Goal: Task Accomplishment & Management: Manage account settings

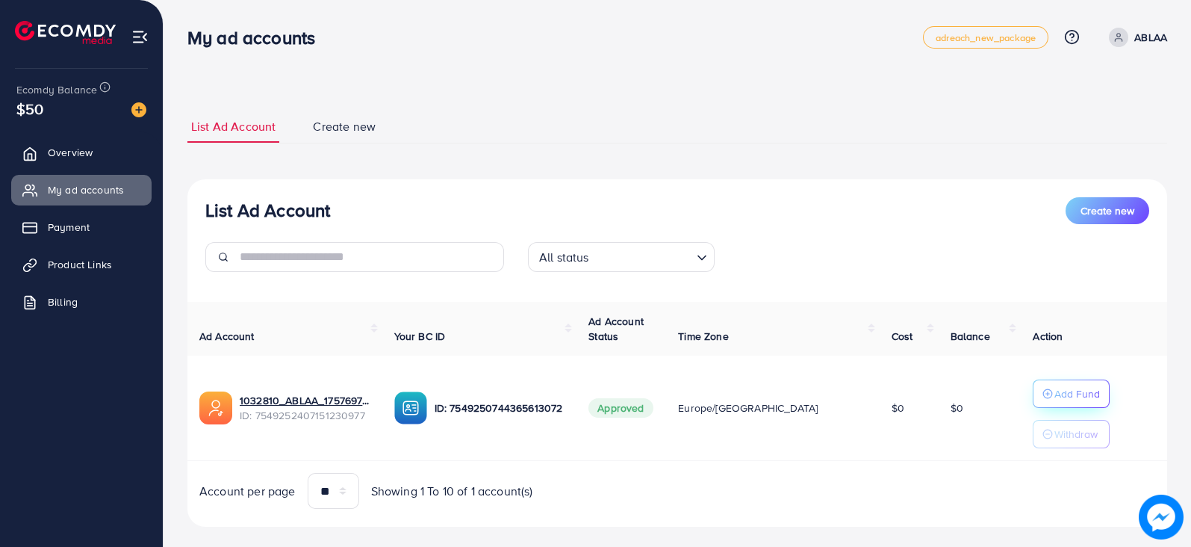
click at [1065, 403] on button "Add Fund" at bounding box center [1071, 393] width 77 height 28
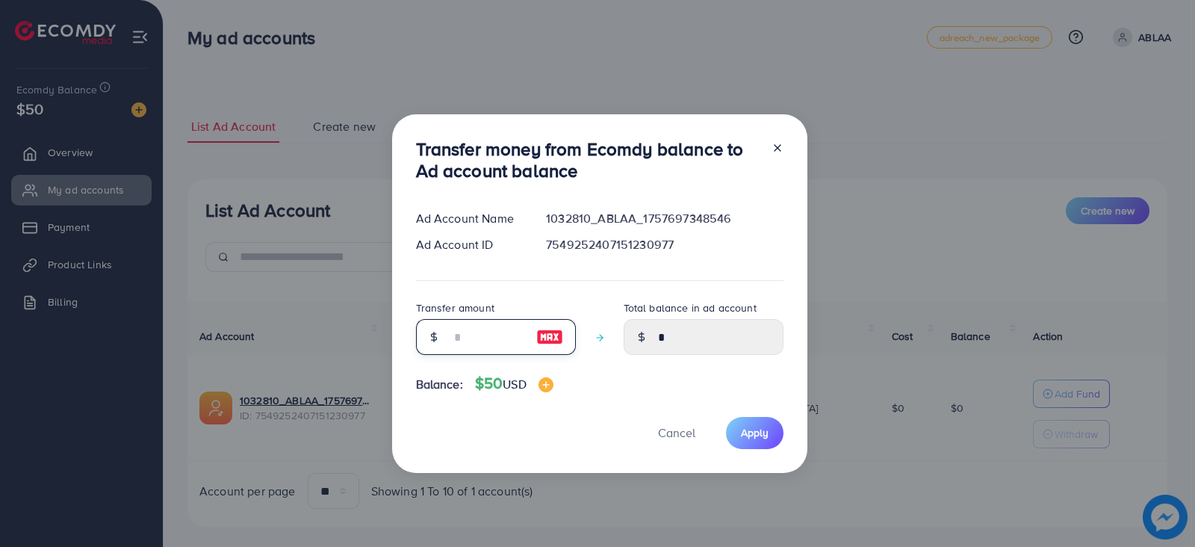
click at [453, 346] on input "number" at bounding box center [487, 337] width 75 height 36
type input "**"
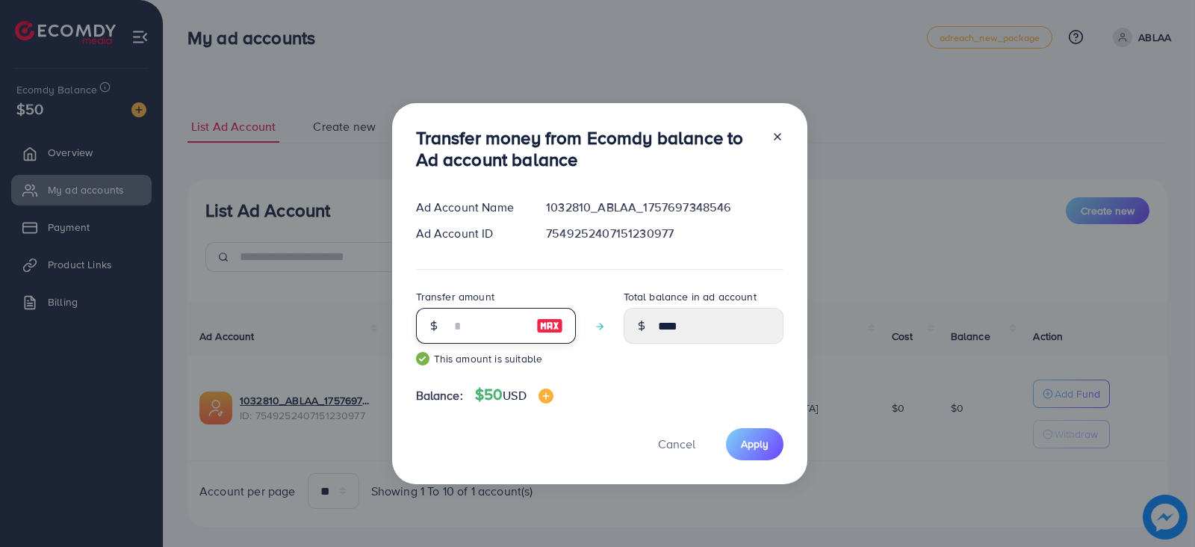
type input "*****"
type input "**"
click at [748, 448] on span "Apply" at bounding box center [755, 443] width 28 height 15
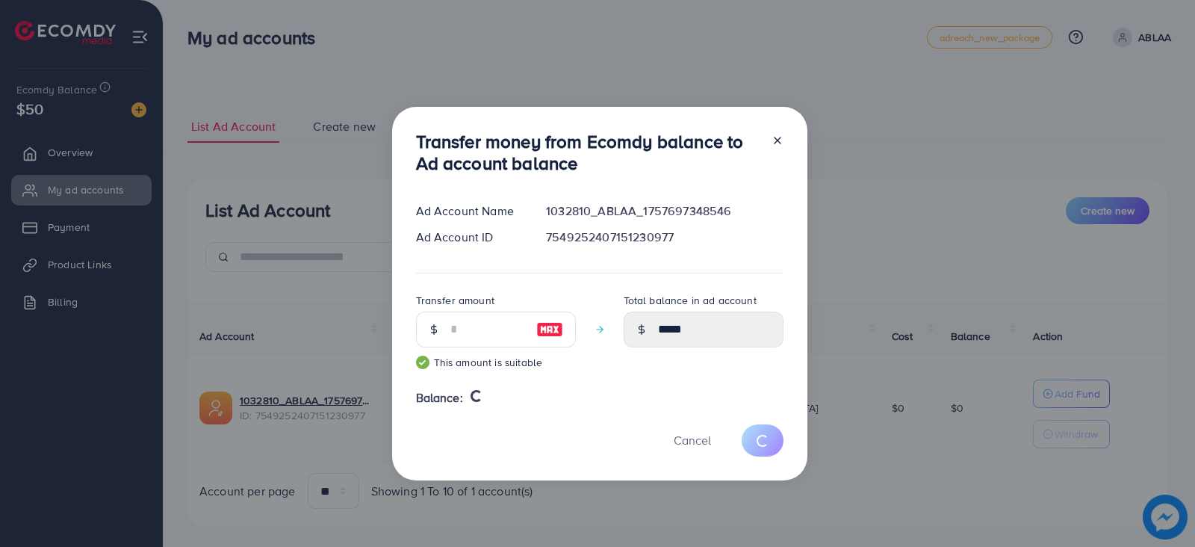
type input "*"
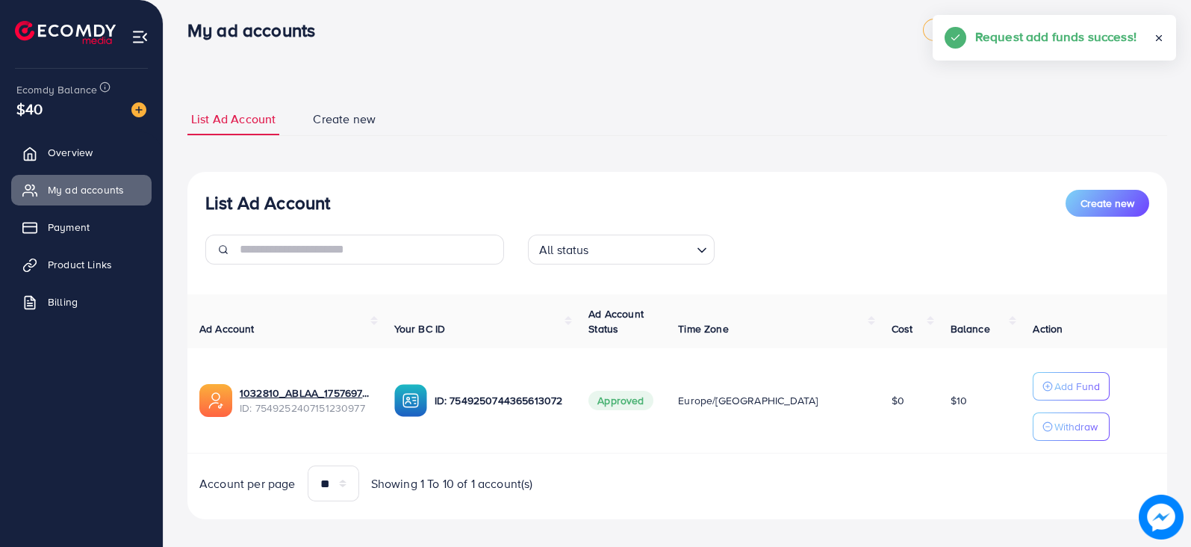
scroll to position [21, 0]
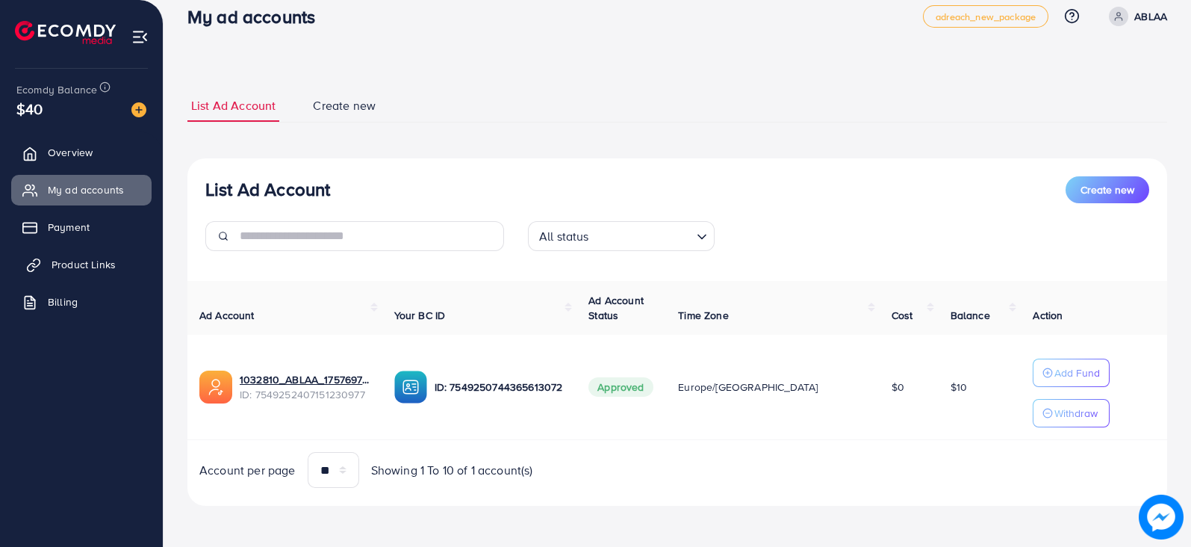
click at [78, 262] on span "Product Links" at bounding box center [84, 264] width 64 height 15
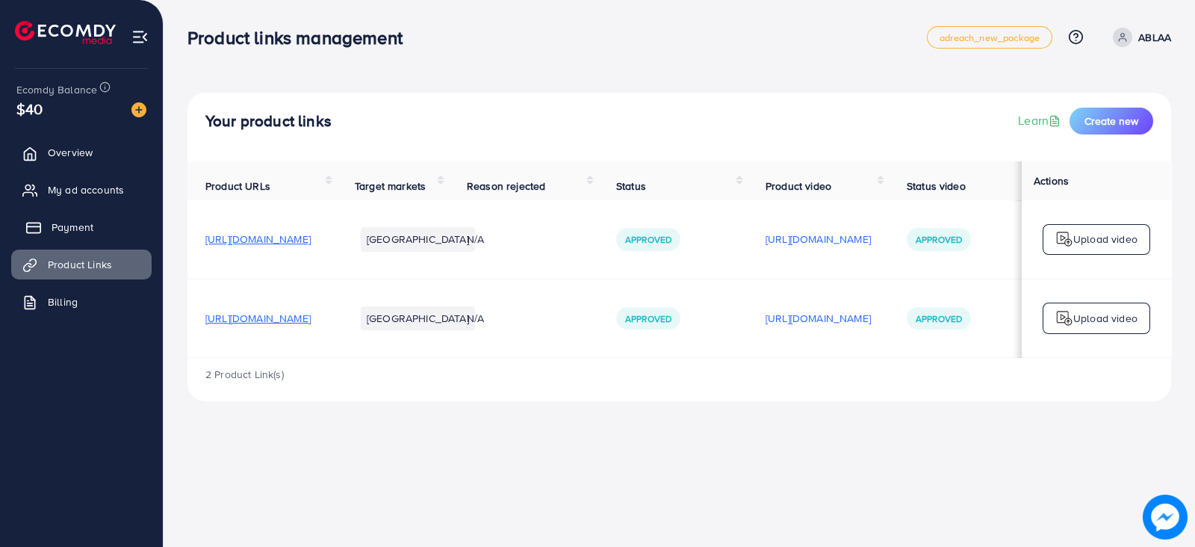
click at [84, 223] on span "Payment" at bounding box center [73, 227] width 42 height 15
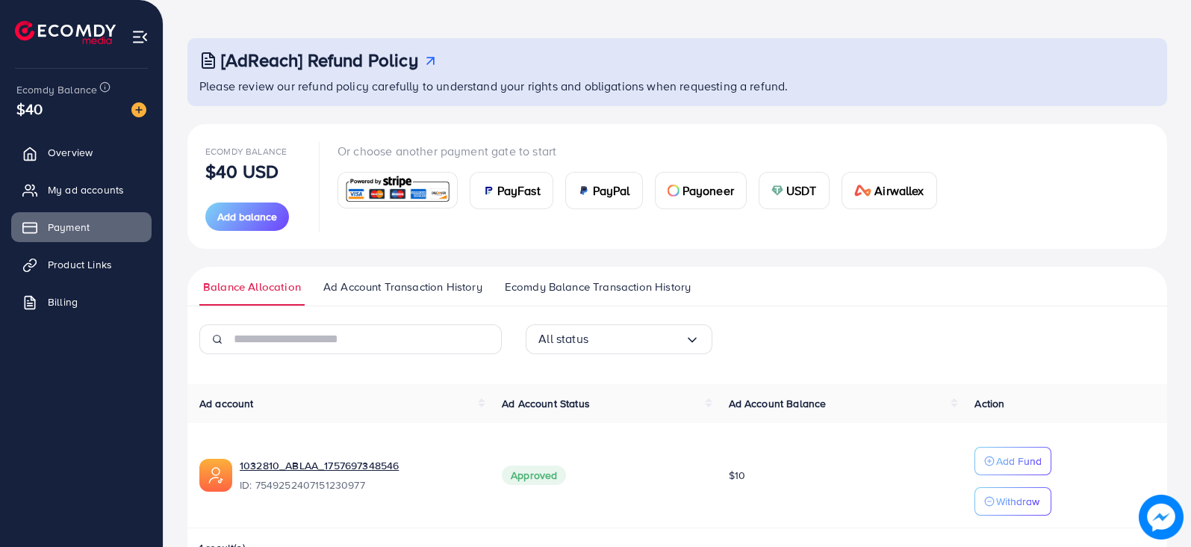
scroll to position [98, 0]
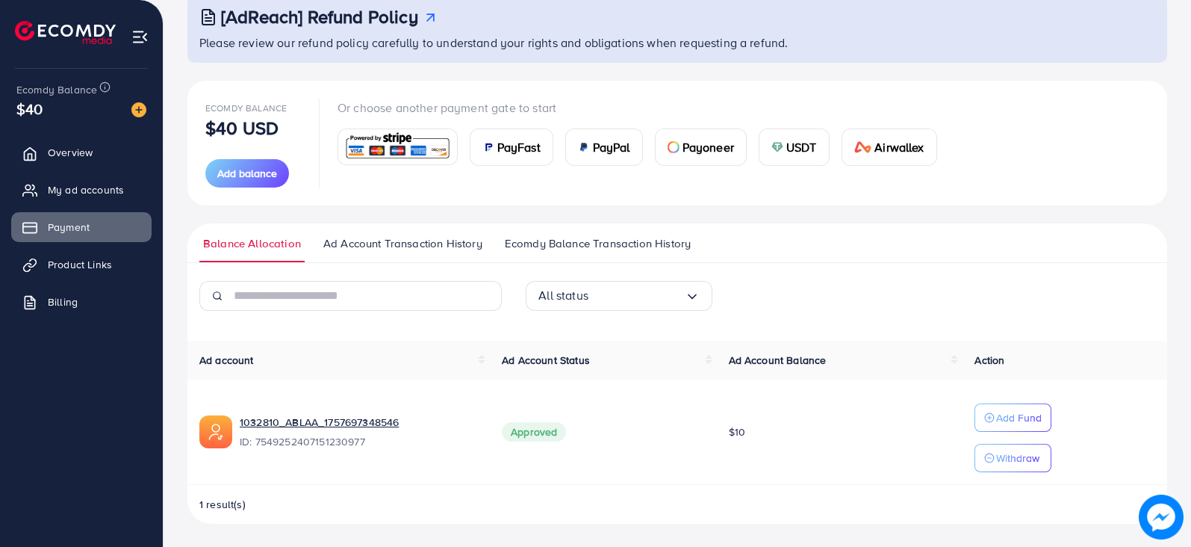
click at [581, 241] on span "Ecomdy Balance Transaction History" at bounding box center [598, 243] width 186 height 16
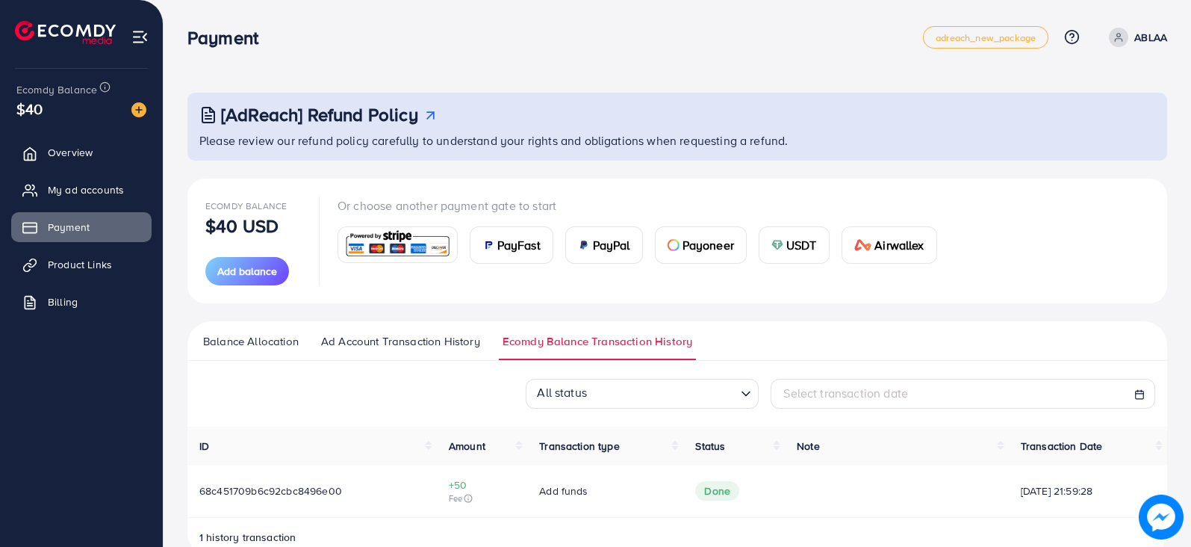
scroll to position [34, 0]
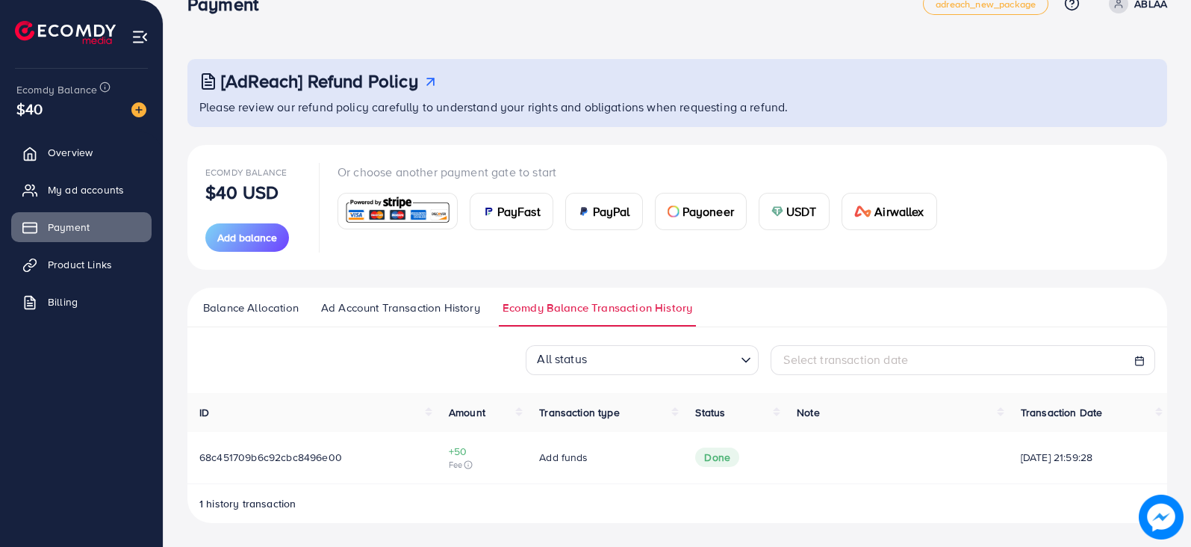
click at [416, 302] on span "Ad Account Transaction History" at bounding box center [400, 307] width 159 height 16
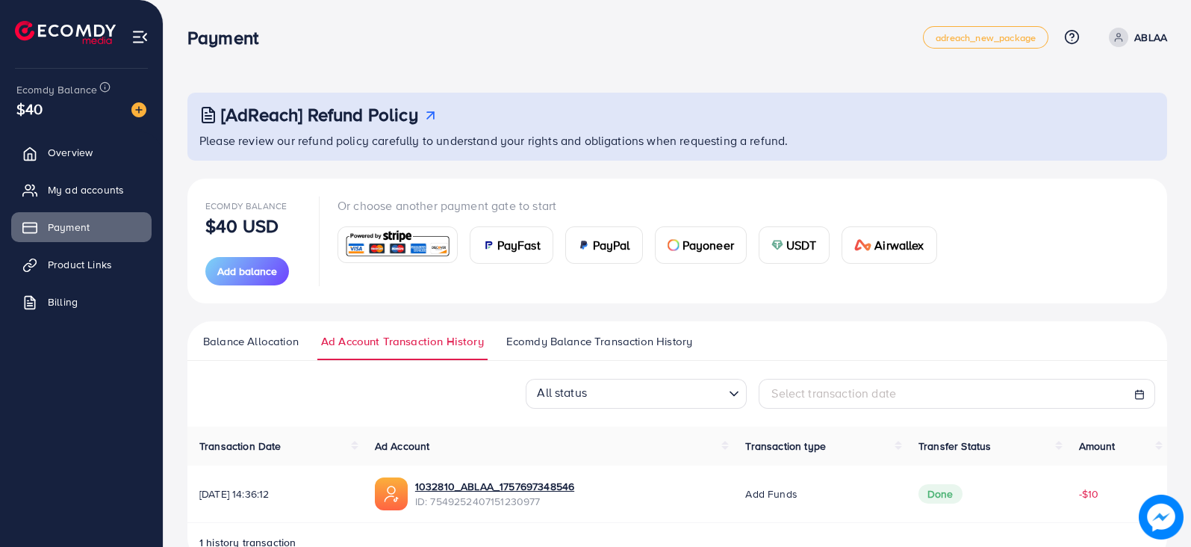
click at [267, 338] on span "Balance Allocation" at bounding box center [251, 341] width 96 height 16
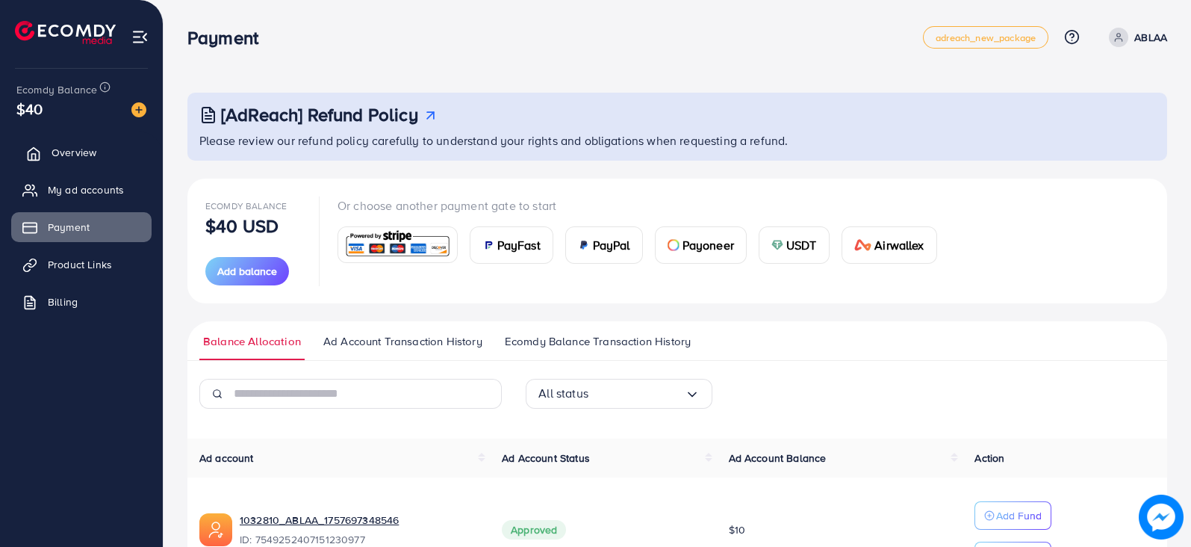
click at [99, 143] on link "Overview" at bounding box center [81, 152] width 140 height 30
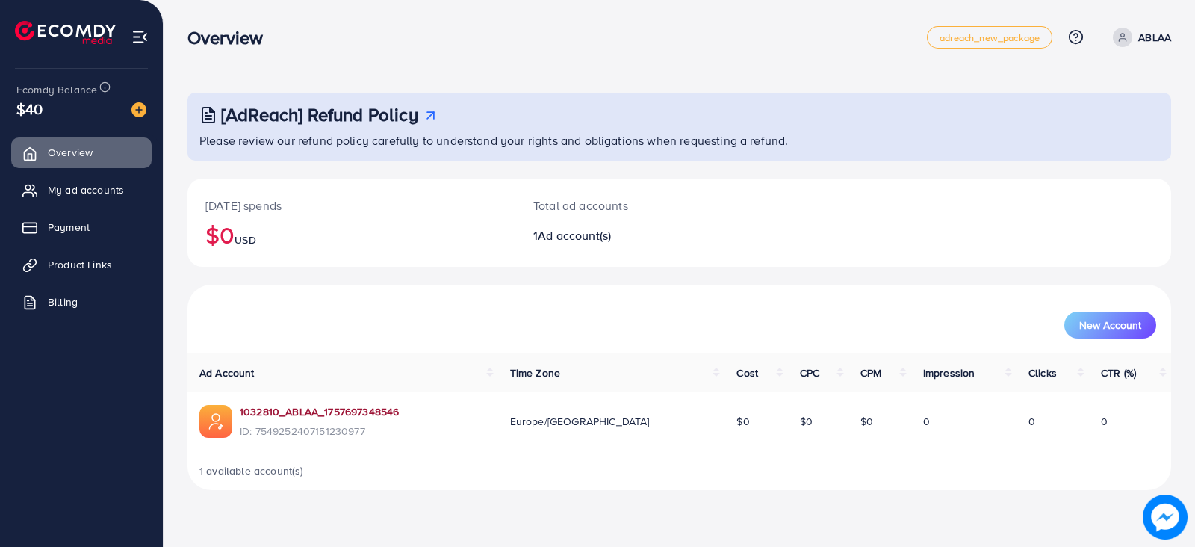
click at [310, 404] on link "1032810_ABLAA_1757697348546" at bounding box center [319, 411] width 159 height 15
